Goal: Information Seeking & Learning: Check status

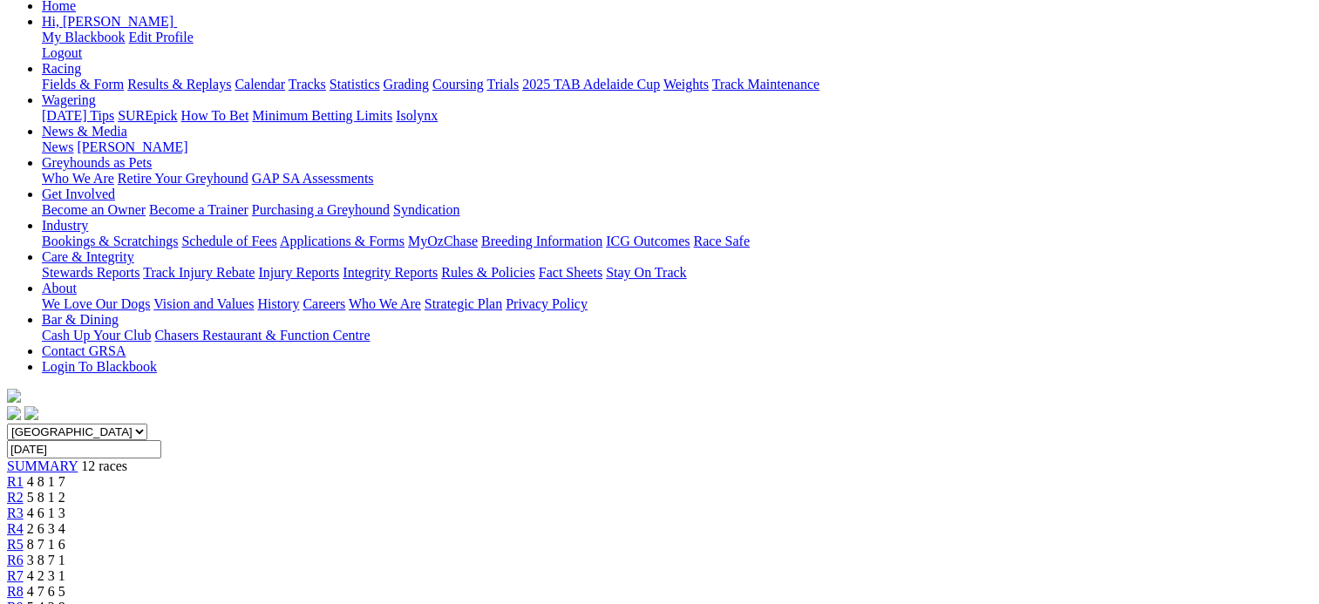
scroll to position [87, 0]
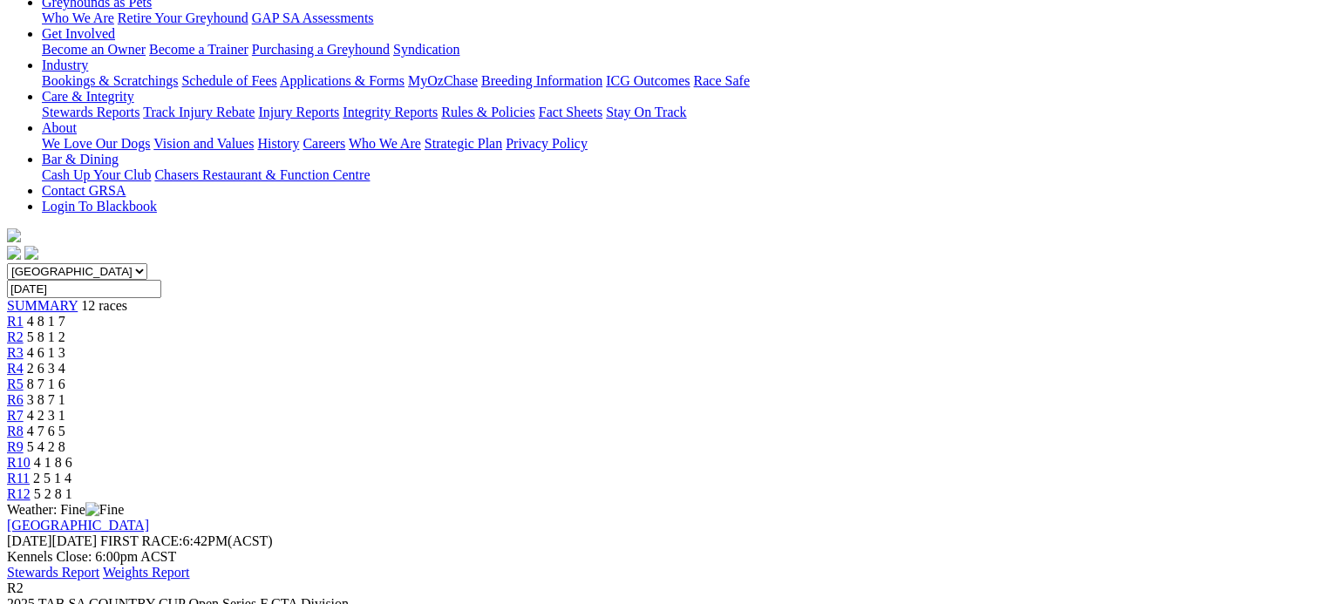
scroll to position [87, 0]
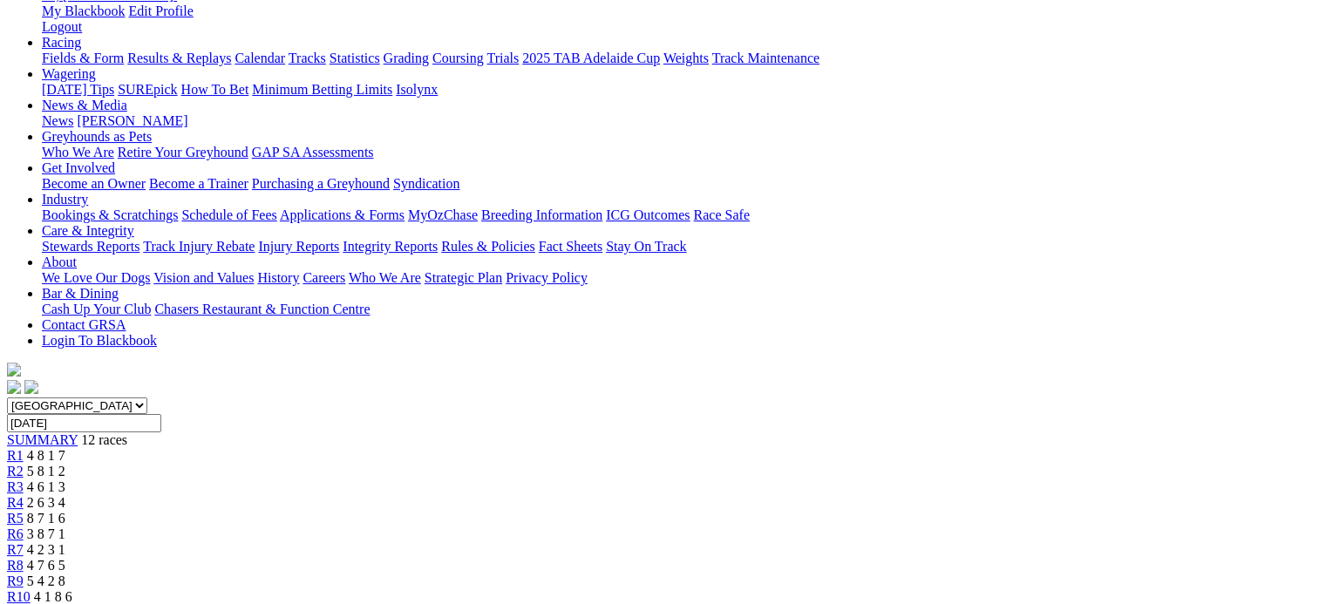
scroll to position [87, 0]
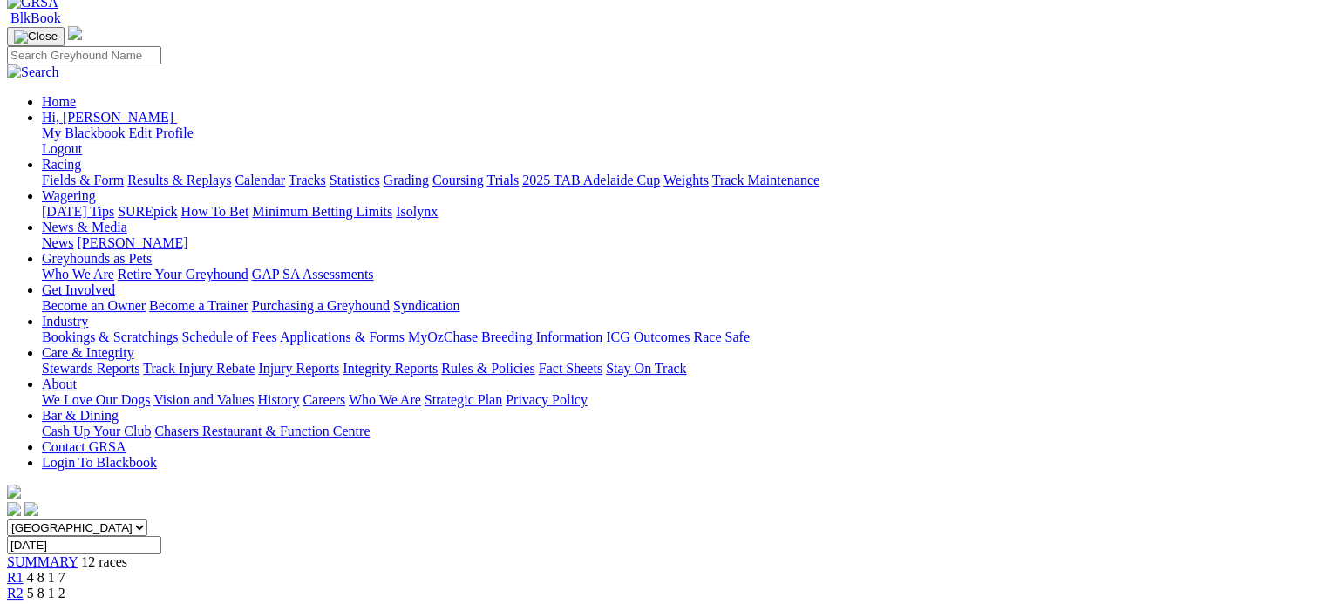
scroll to position [87, 0]
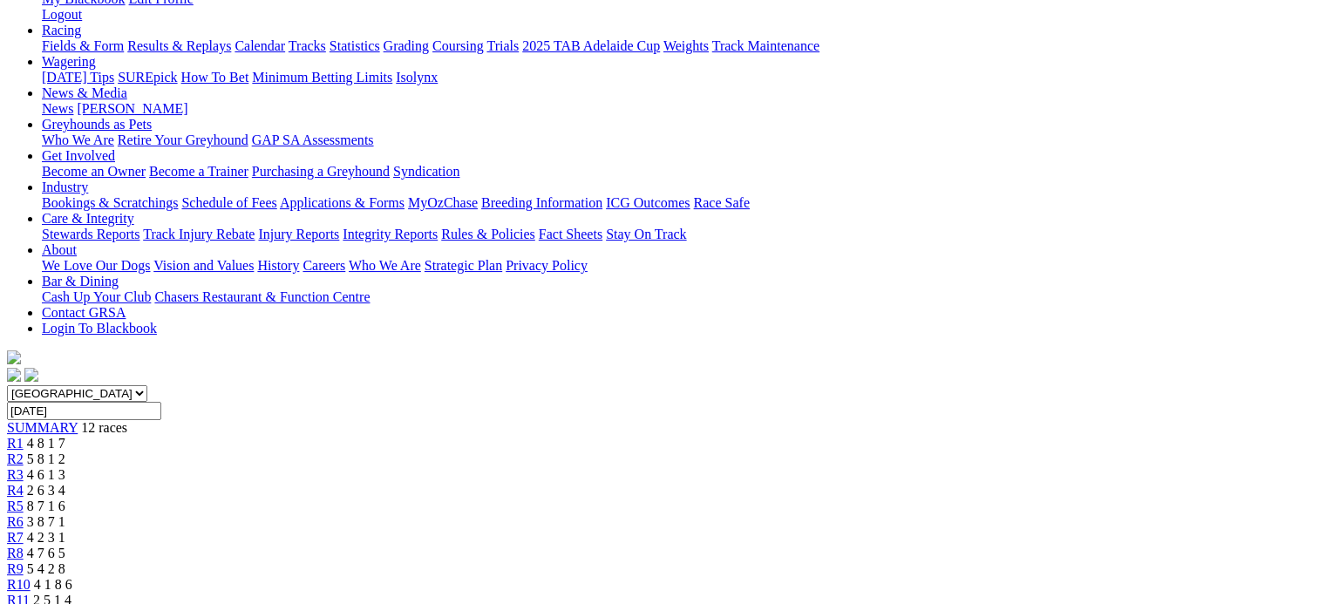
scroll to position [174, 0]
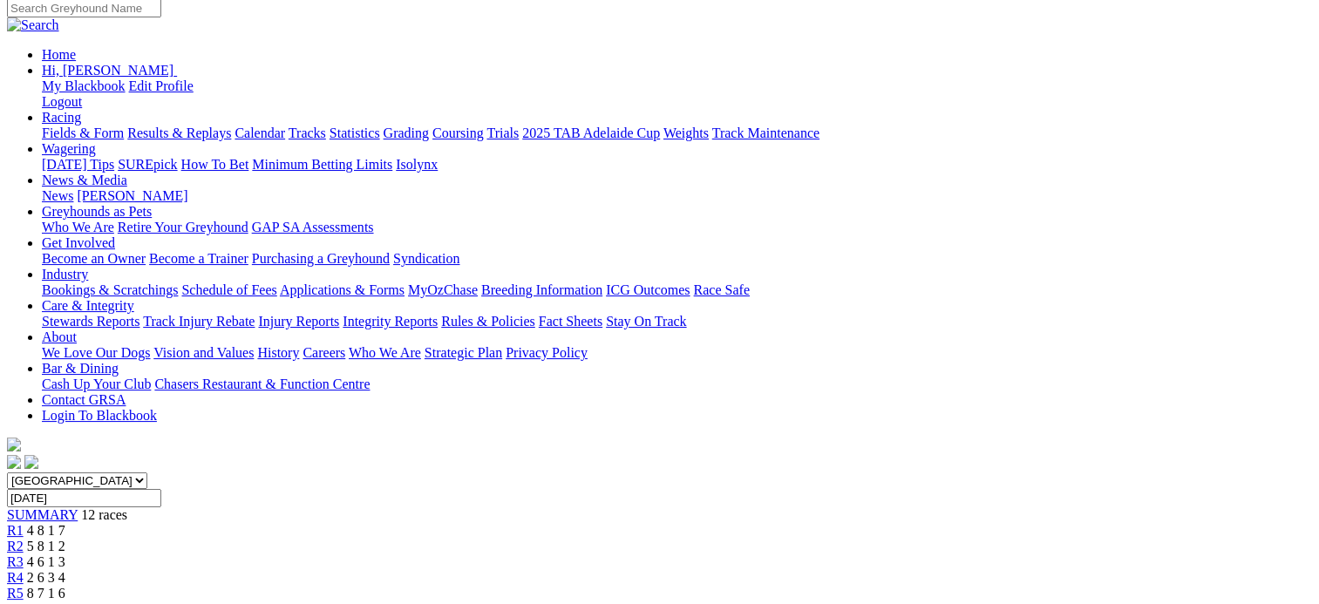
click at [591, 586] on div "R5 8 7 1 6" at bounding box center [659, 594] width 1305 height 16
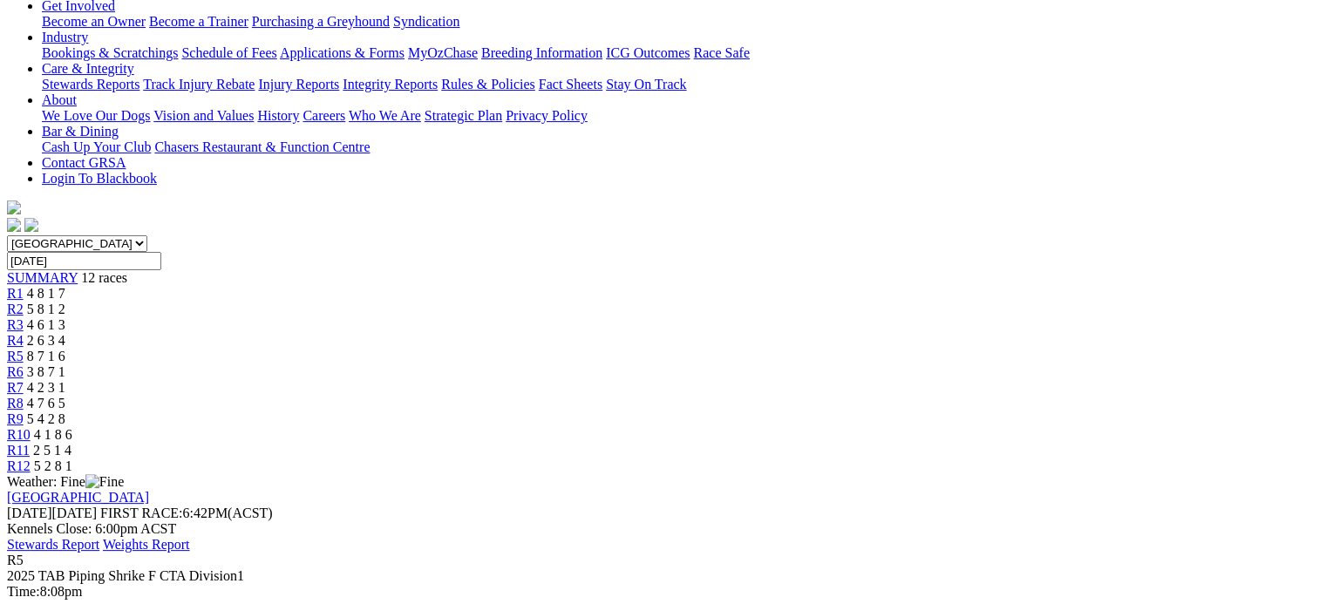
scroll to position [87, 0]
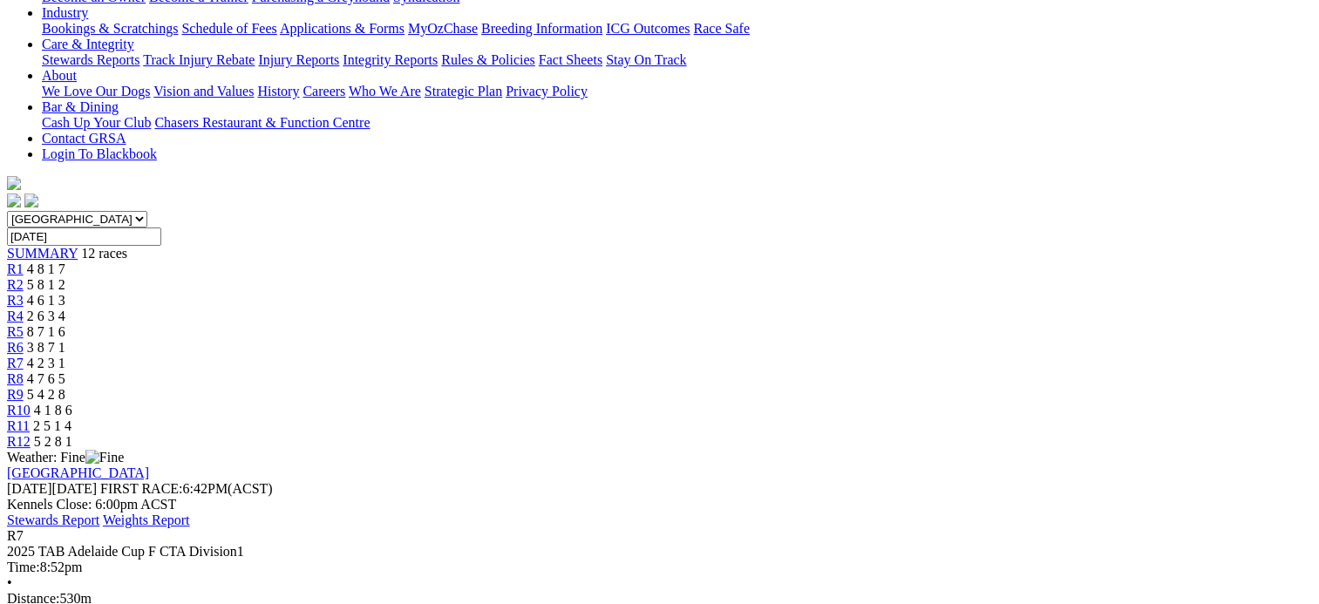
scroll to position [87, 0]
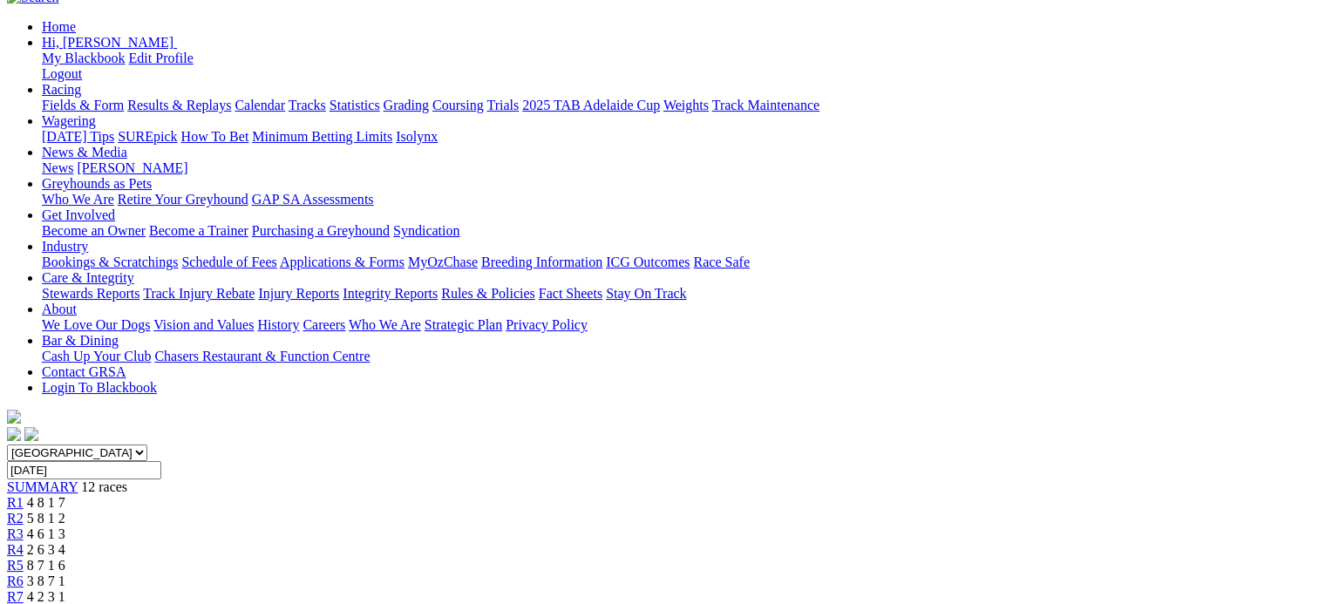
scroll to position [174, 0]
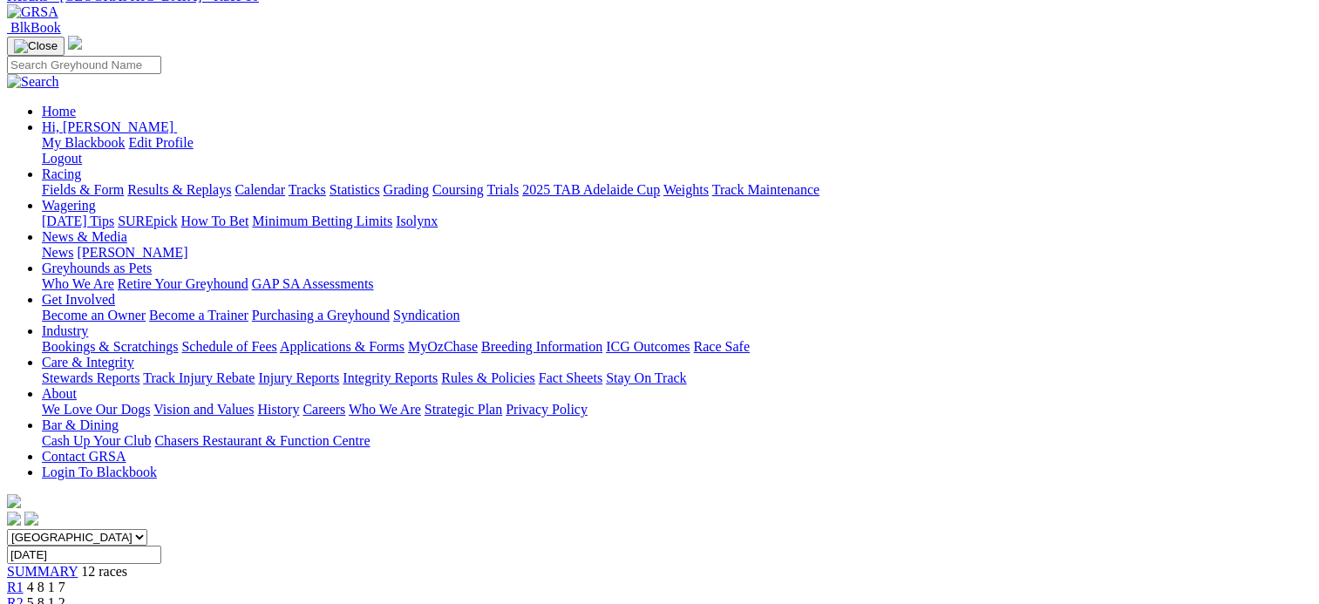
scroll to position [87, 0]
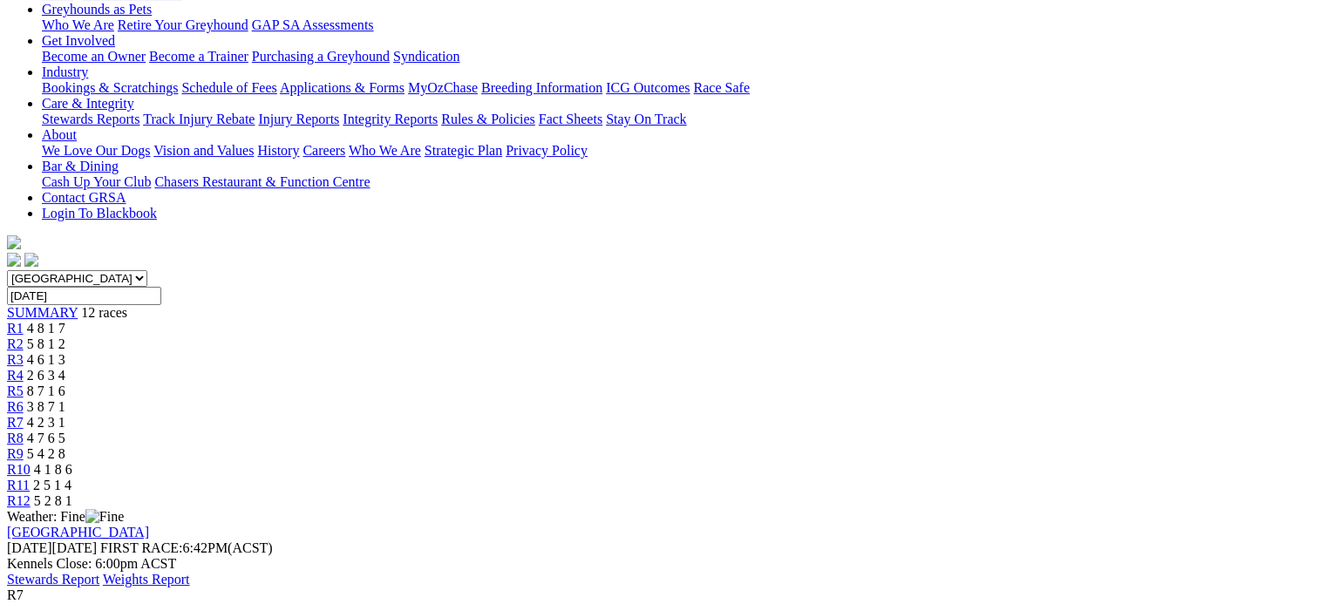
scroll to position [349, 0]
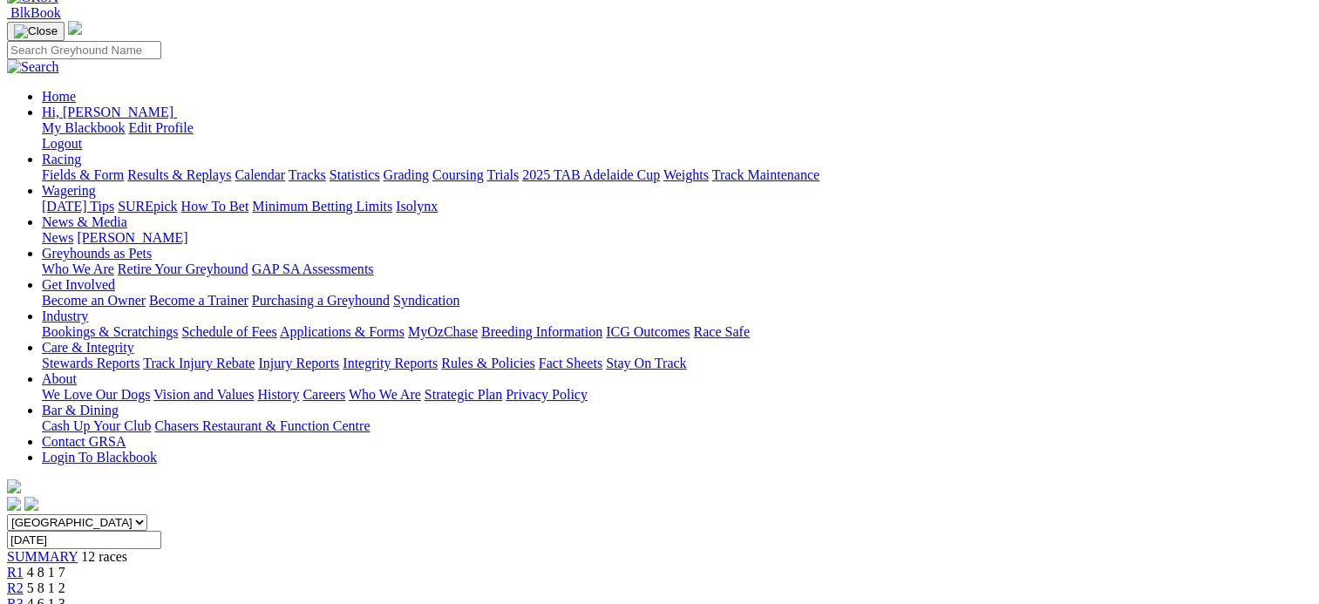
scroll to position [0, 0]
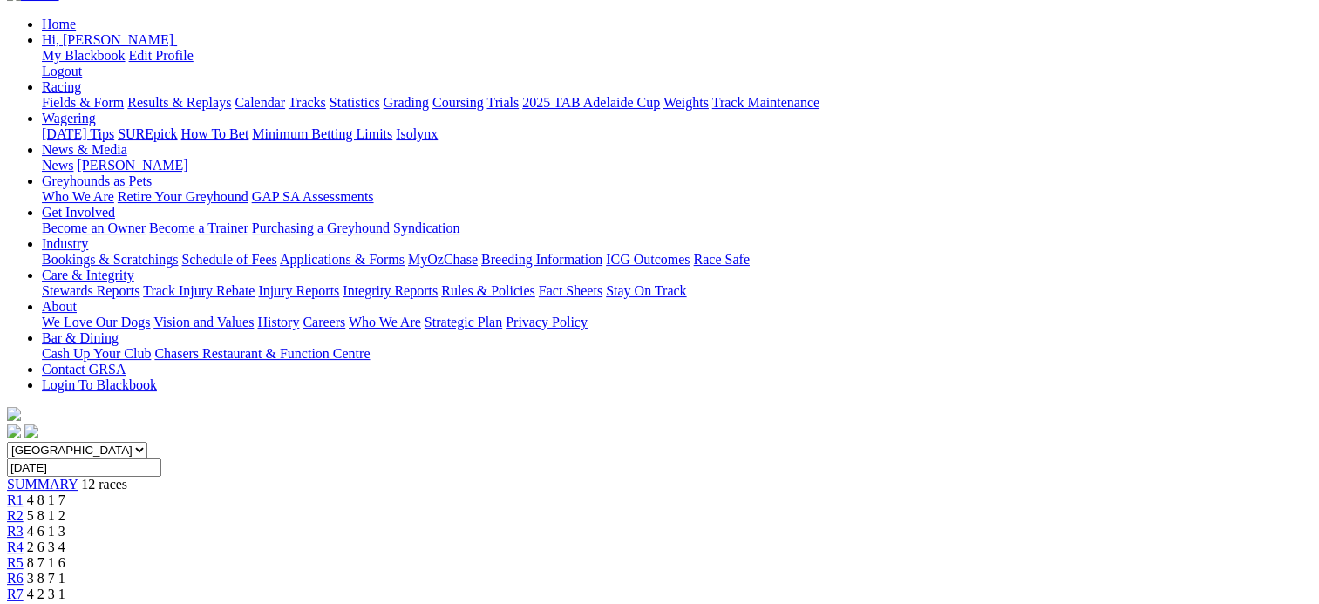
scroll to position [174, 0]
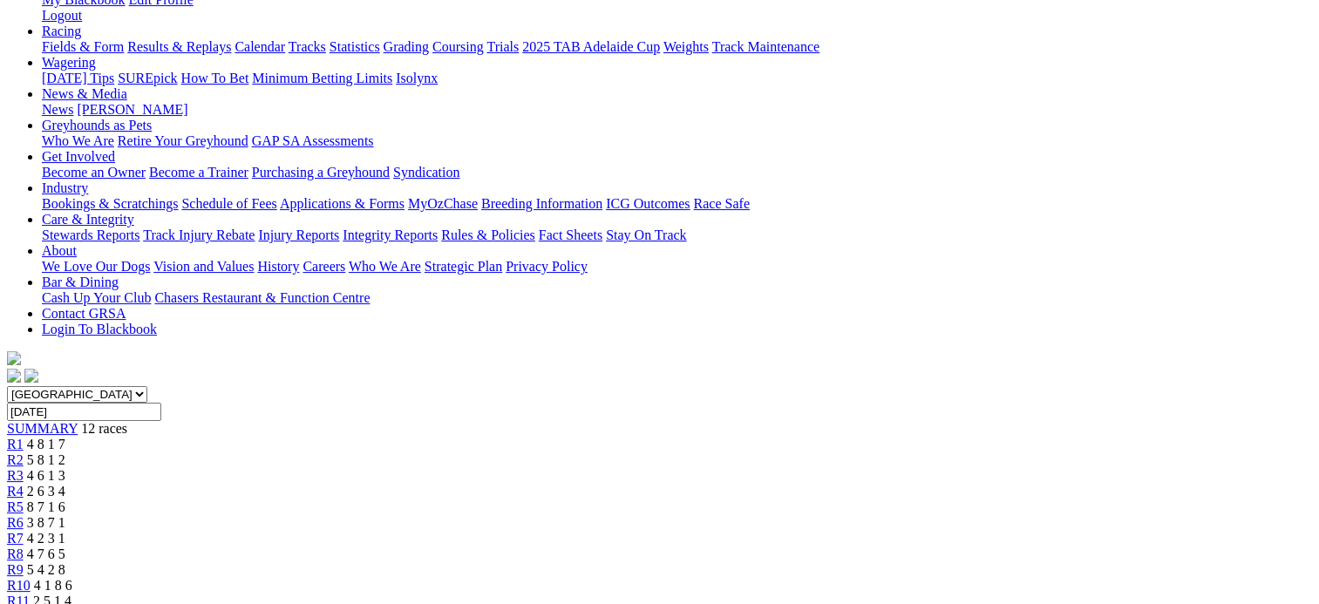
scroll to position [174, 0]
